Goal: Find specific page/section: Find specific page/section

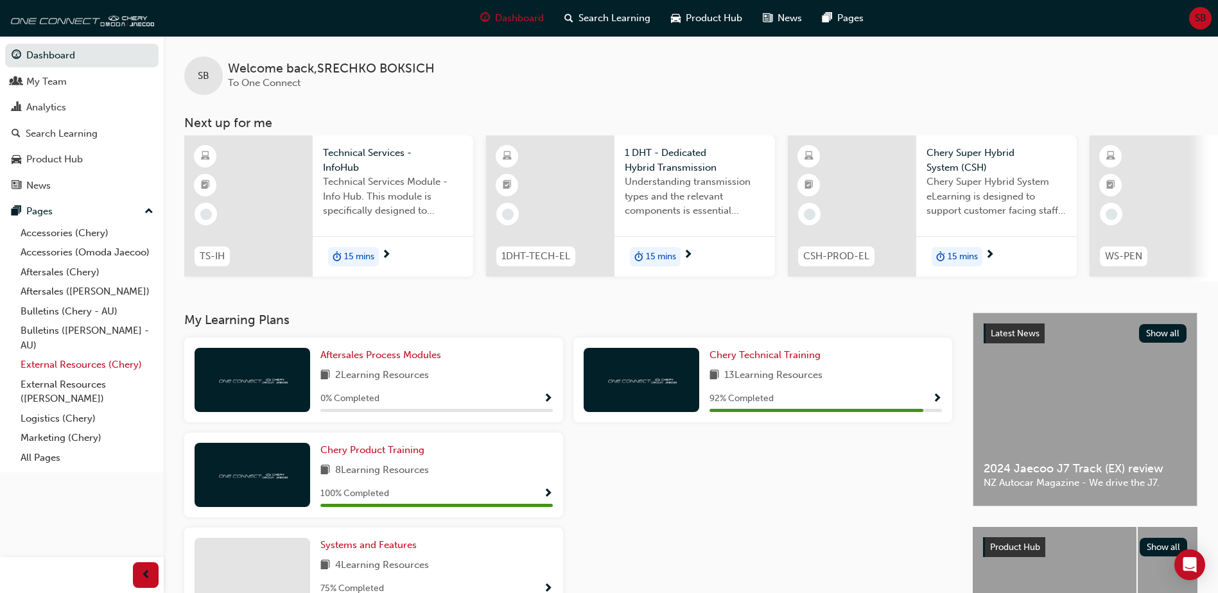
click at [82, 364] on link "External Resources (Chery)" at bounding box center [86, 365] width 143 height 20
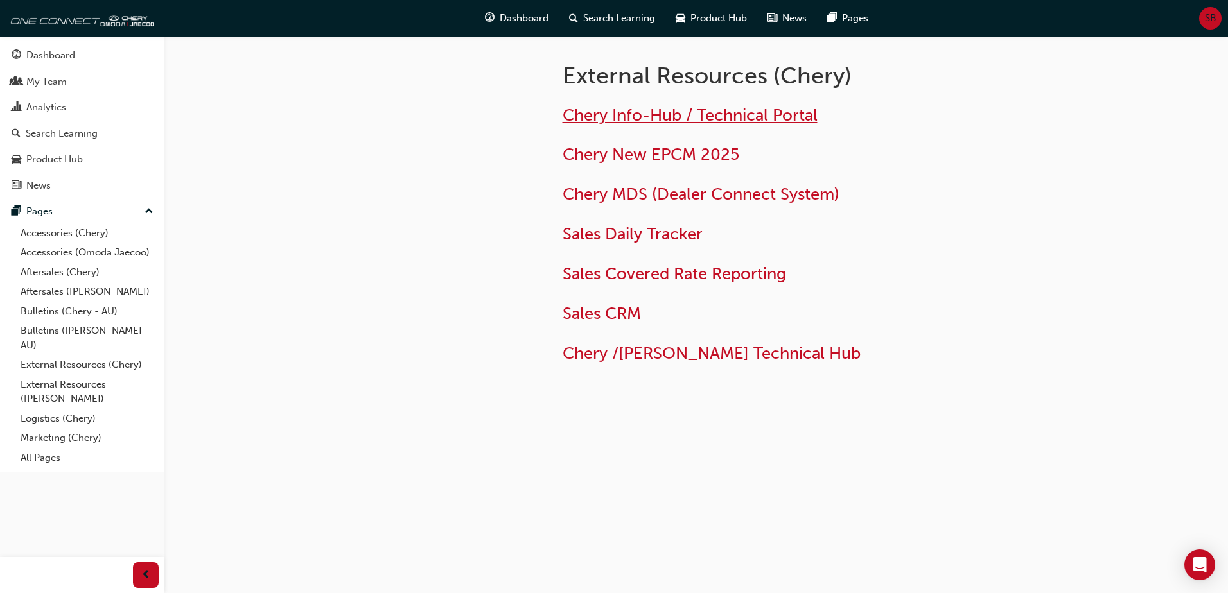
click at [627, 114] on span "Chery Info-Hub / Technical Portal" at bounding box center [690, 115] width 255 height 20
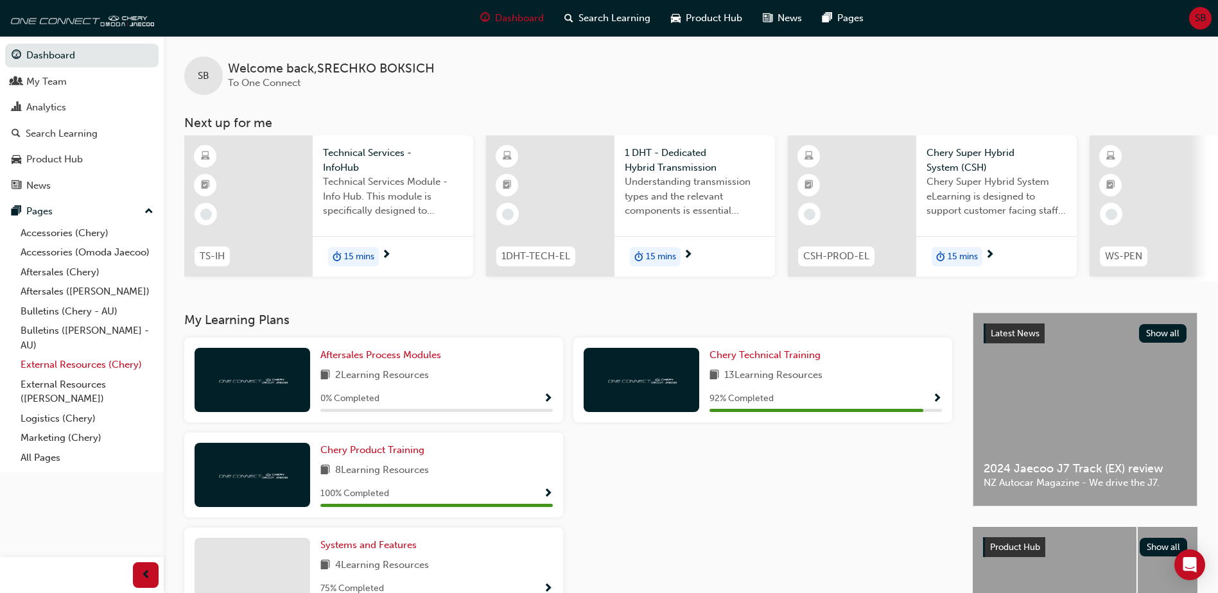
click at [53, 365] on link "External Resources (Chery)" at bounding box center [86, 365] width 143 height 20
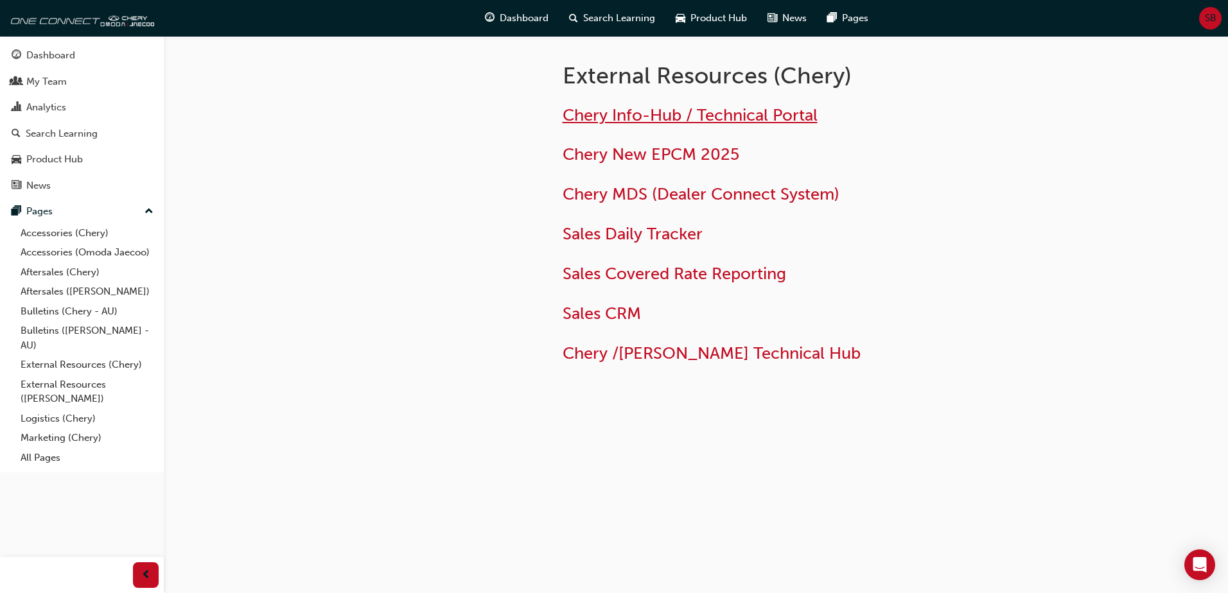
click at [629, 111] on span "Chery Info-Hub / Technical Portal" at bounding box center [690, 115] width 255 height 20
